Goal: Task Accomplishment & Management: Use online tool/utility

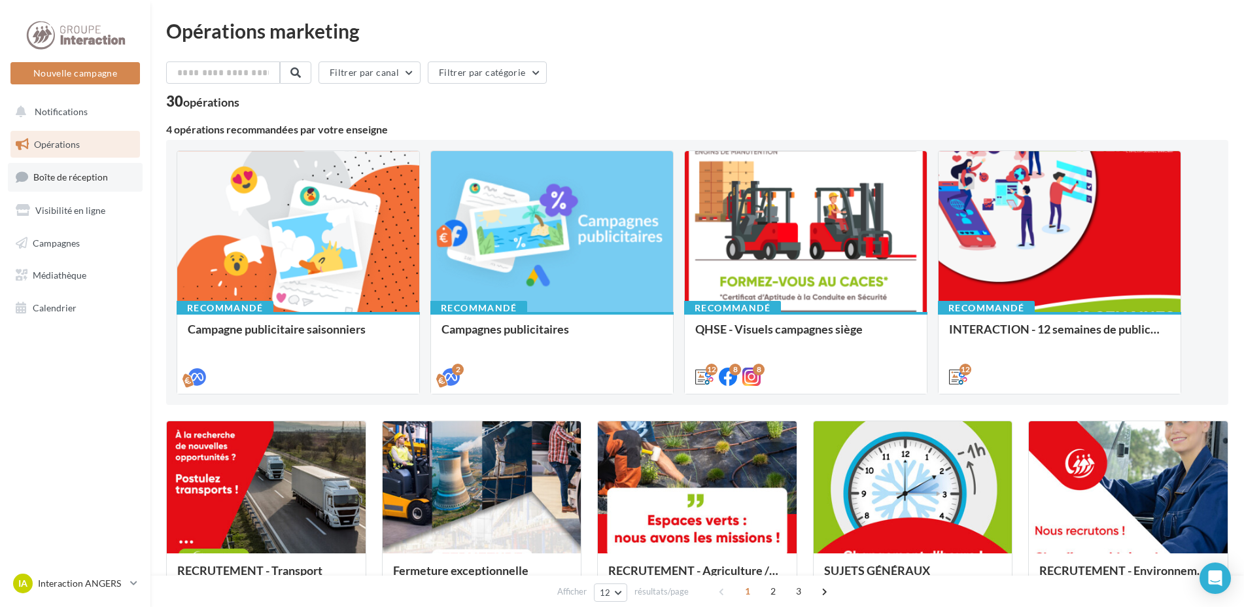
click at [71, 177] on span "Boîte de réception" at bounding box center [70, 176] width 75 height 11
